Goal: Task Accomplishment & Management: Complete application form

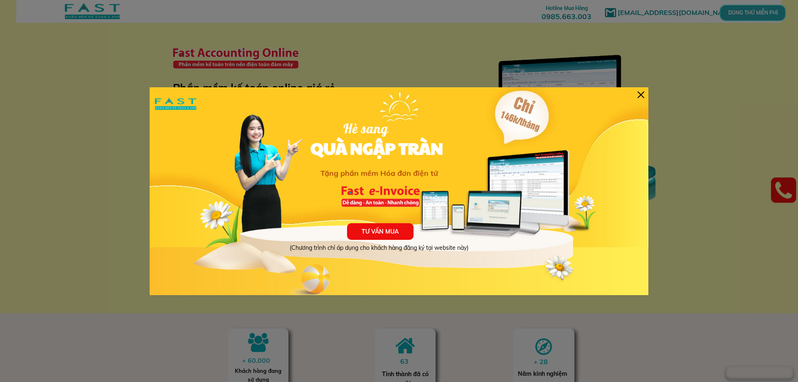
click at [641, 91] on div at bounding box center [641, 94] width 7 height 7
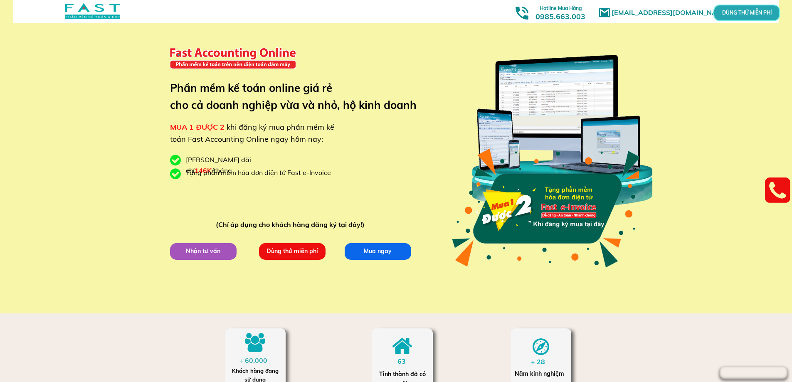
click at [303, 254] on p "Dùng thử miễn phí" at bounding box center [292, 251] width 66 height 17
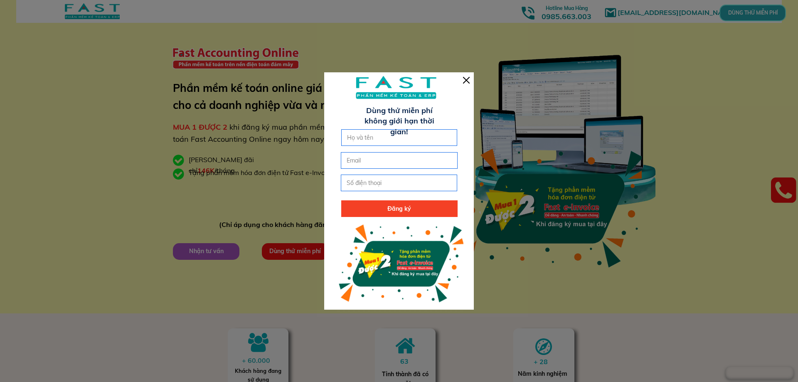
click at [356, 140] on input "text" at bounding box center [399, 138] width 109 height 16
type input "[PERSON_NAME]"
click at [370, 156] on input "email" at bounding box center [399, 161] width 109 height 16
type input "h"
type input "[EMAIL_ADDRESS][DOMAIN_NAME]"
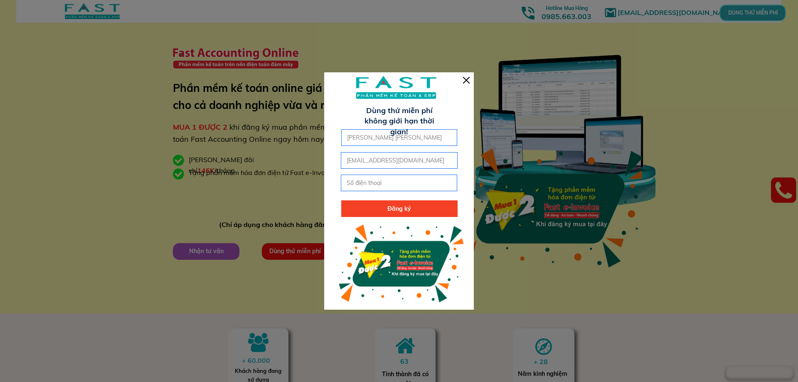
click at [382, 186] on input "tel" at bounding box center [399, 183] width 109 height 16
type input "0973985151"
click at [393, 210] on p "Đăng ký" at bounding box center [399, 208] width 116 height 17
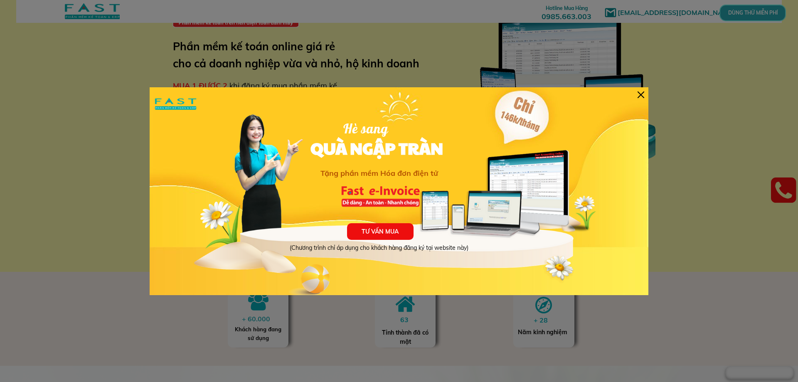
click at [641, 96] on div at bounding box center [641, 94] width 7 height 7
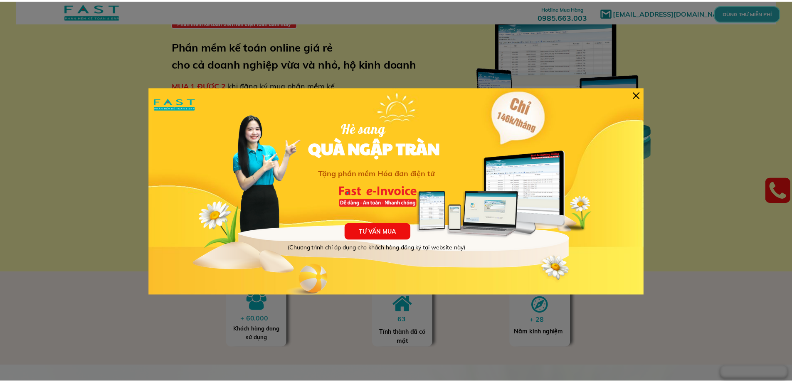
scroll to position [42, 0]
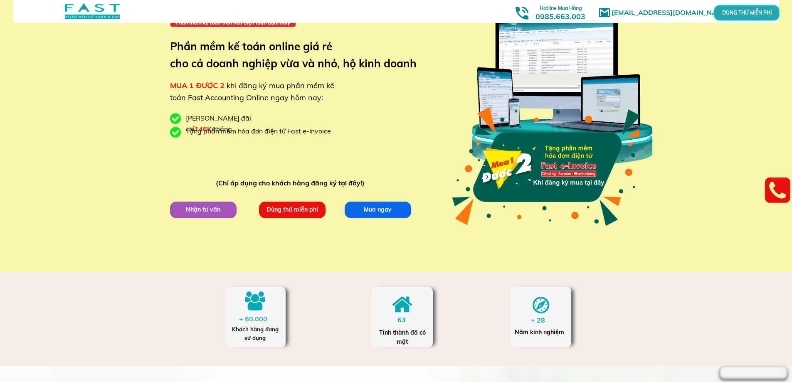
click at [305, 201] on p "Dùng thử miễn phí" at bounding box center [292, 209] width 69 height 17
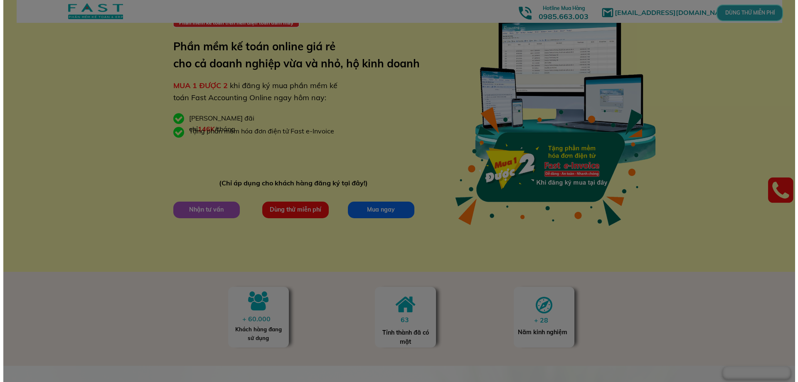
scroll to position [0, 0]
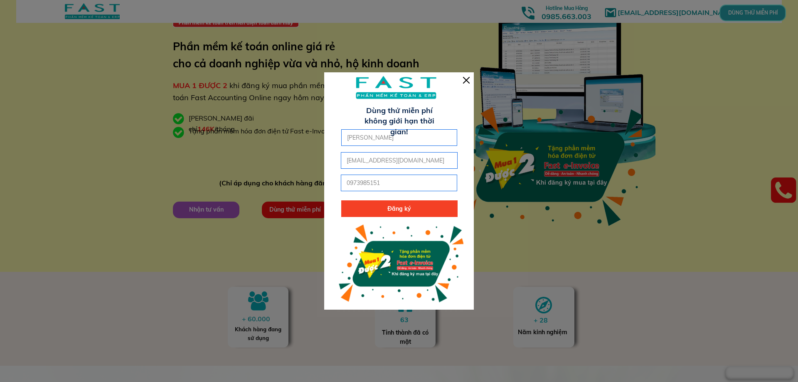
click at [469, 78] on div at bounding box center [466, 80] width 7 height 7
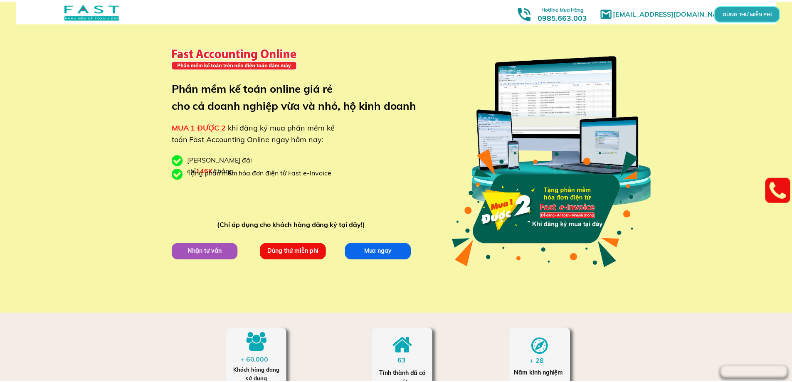
scroll to position [42, 0]
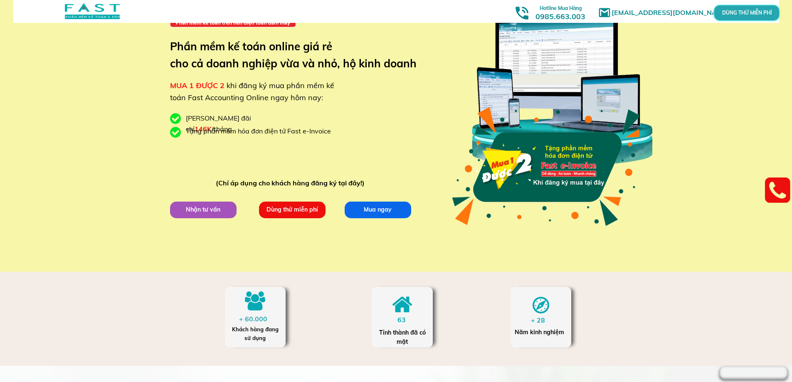
click at [277, 212] on p "Dùng thử miễn phí" at bounding box center [292, 210] width 66 height 17
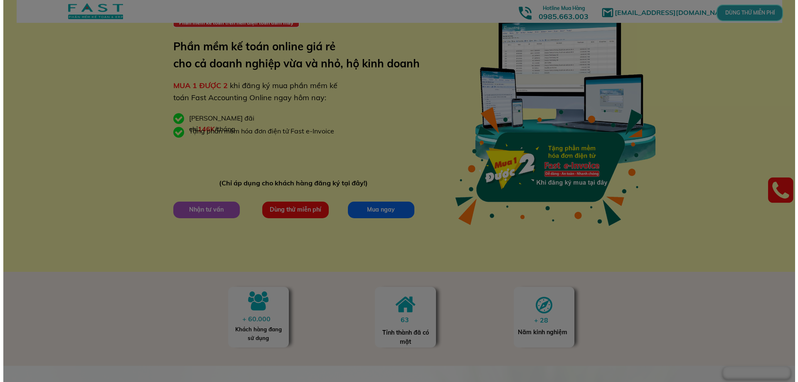
scroll to position [0, 0]
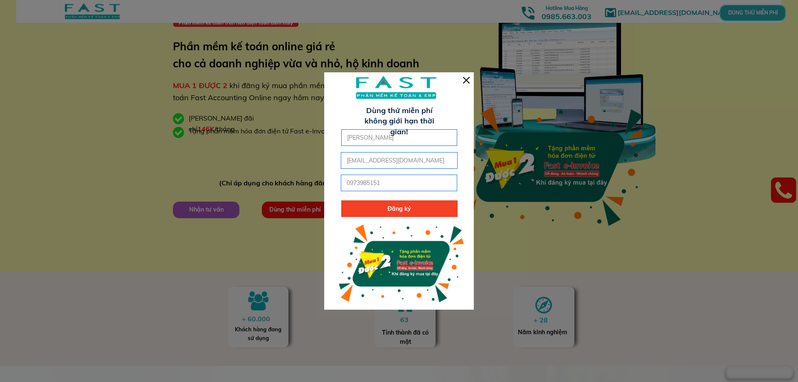
click at [465, 81] on div at bounding box center [466, 80] width 7 height 7
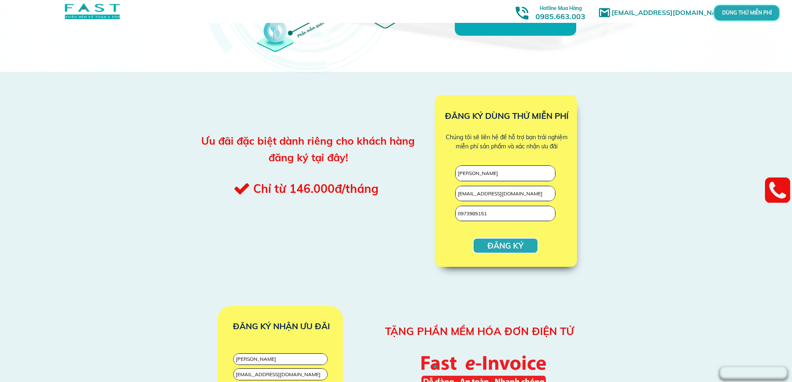
scroll to position [914, 0]
